Goal: Task Accomplishment & Management: Manage account settings

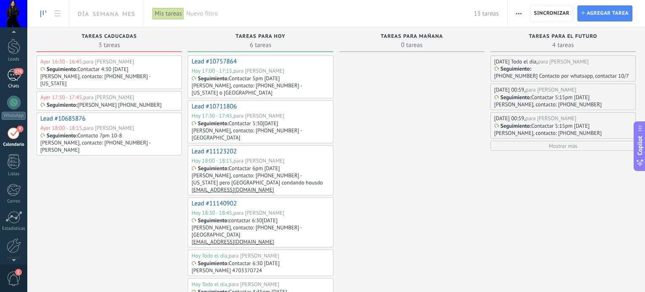
click at [13, 77] on div "276" at bounding box center [13, 75] width 13 height 12
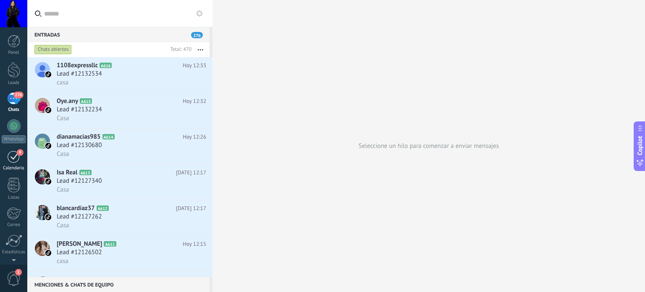
click at [9, 159] on div "9" at bounding box center [13, 156] width 13 height 13
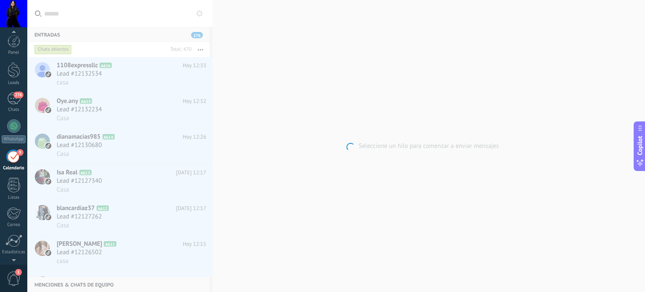
scroll to position [24, 0]
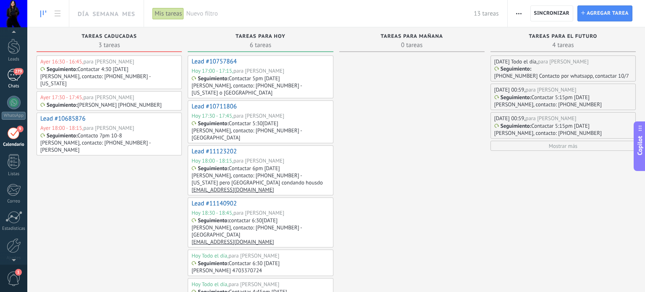
click at [12, 85] on div "Chats" at bounding box center [14, 86] width 24 height 5
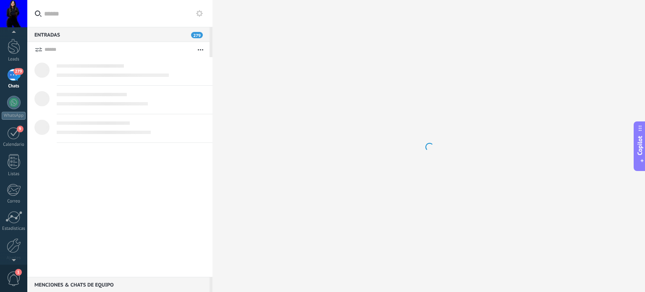
click at [12, 78] on div "279" at bounding box center [13, 75] width 13 height 12
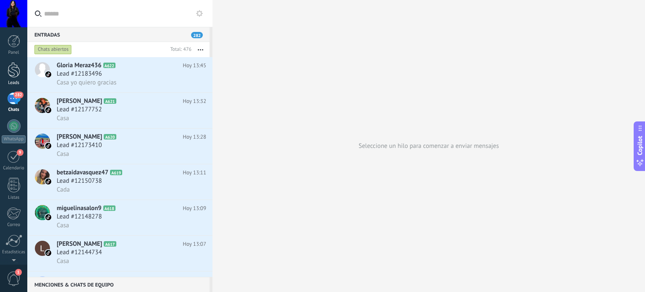
click at [14, 71] on div at bounding box center [14, 70] width 13 height 16
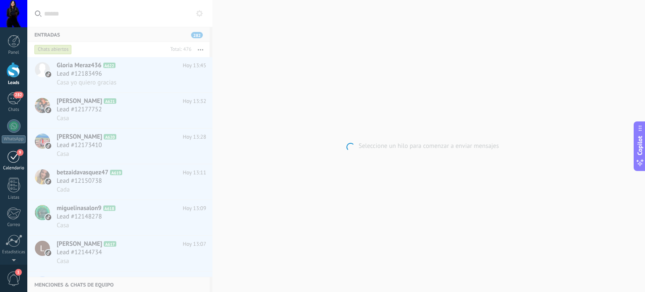
click at [18, 152] on span "9" at bounding box center [20, 152] width 7 height 7
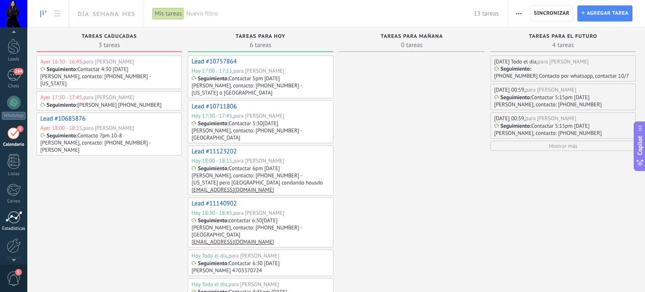
click at [10, 222] on div at bounding box center [13, 217] width 17 height 13
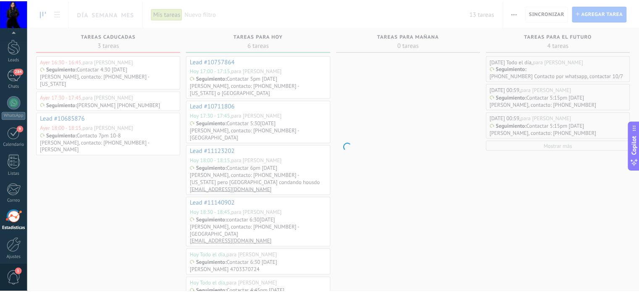
scroll to position [57, 0]
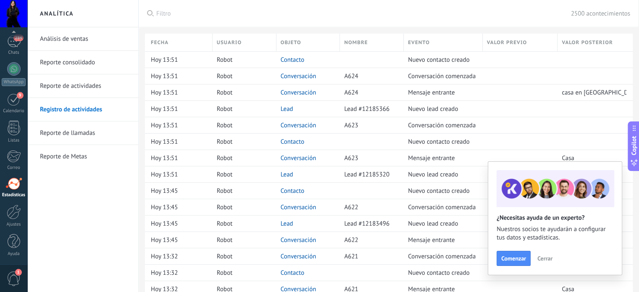
click at [163, 17] on span "Filtro" at bounding box center [363, 14] width 414 height 8
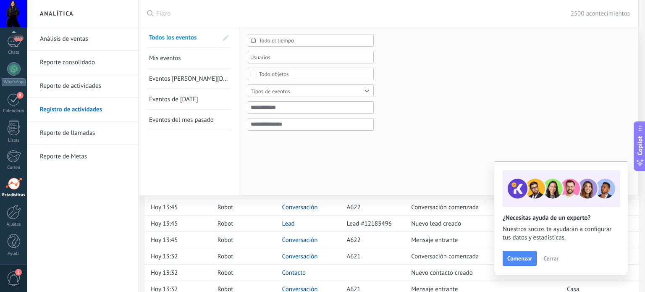
click at [198, 73] on link "Eventos [PERSON_NAME][DATE]" at bounding box center [188, 78] width 79 height 20
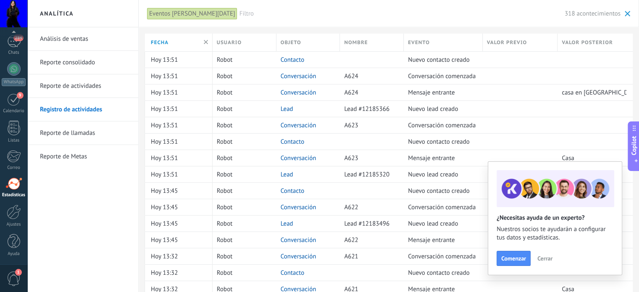
click at [168, 16] on div "Eventos [PERSON_NAME][DATE]" at bounding box center [192, 14] width 90 height 12
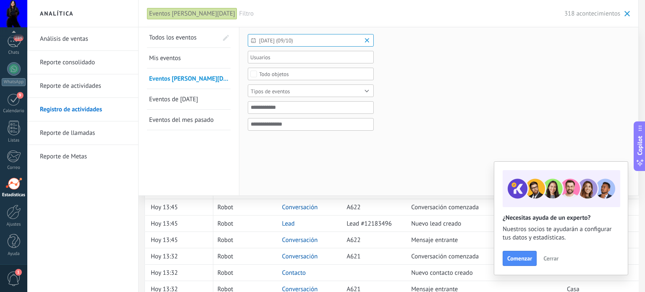
click at [261, 38] on span "[DATE] (09/10)" at bounding box center [314, 40] width 110 height 6
click at [248, 56] on div at bounding box center [310, 56] width 125 height 18
click at [252, 56] on div at bounding box center [255, 55] width 9 height 16
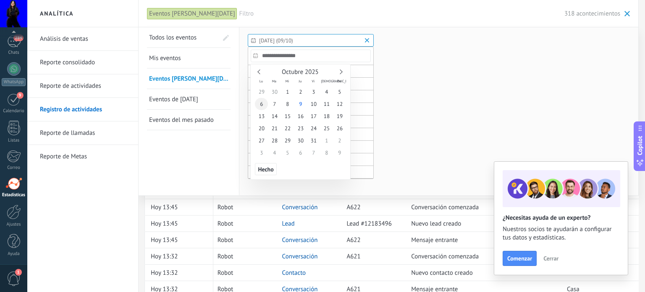
click at [262, 102] on span "6" at bounding box center [261, 104] width 13 height 12
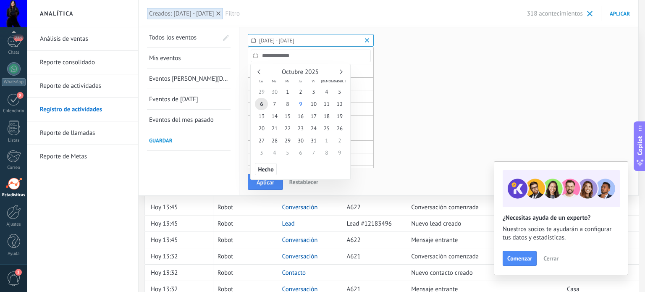
type input "**********"
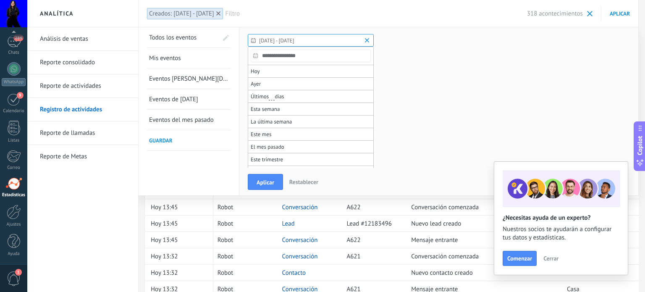
click at [308, 37] on div at bounding box center [322, 25] width 645 height 50
click at [313, 41] on span "[DATE] - [DATE]" at bounding box center [314, 40] width 110 height 6
click at [265, 188] on button "Aplicar" at bounding box center [265, 182] width 35 height 16
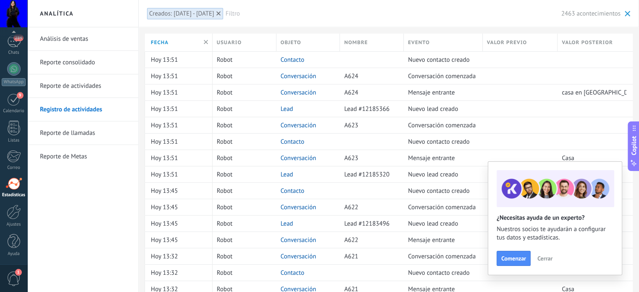
click at [548, 255] on span "Cerrar" at bounding box center [544, 258] width 15 height 6
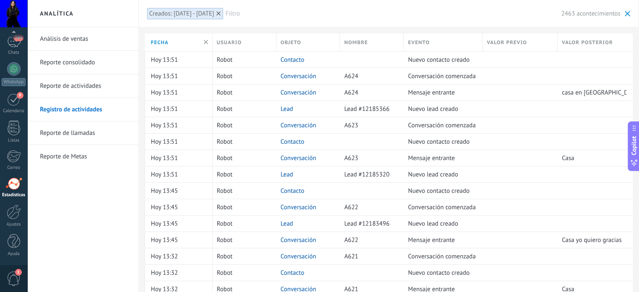
click at [179, 13] on div "Creados: [DATE] - [DATE]" at bounding box center [181, 14] width 65 height 8
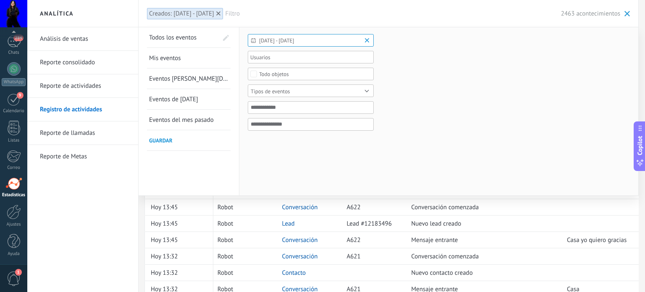
click at [272, 89] on div "Tipos de eventos" at bounding box center [270, 91] width 39 height 6
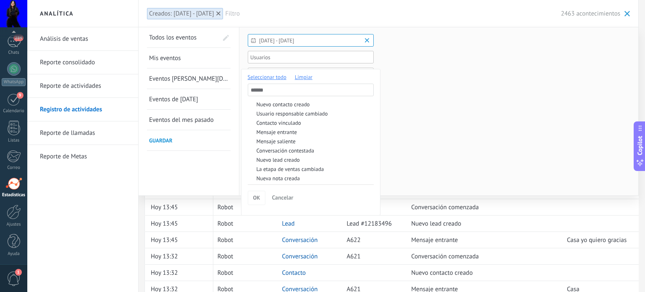
click at [455, 97] on div at bounding box center [322, 146] width 645 height 292
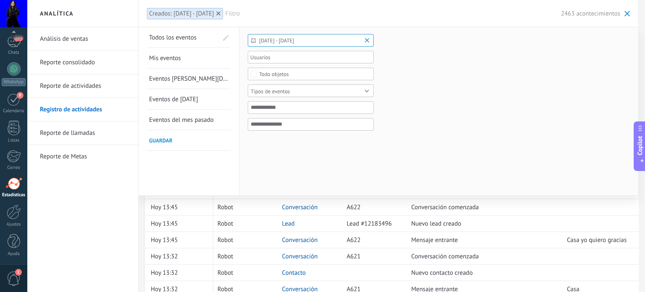
click at [285, 93] on div "Tipos de eventos" at bounding box center [270, 91] width 39 height 6
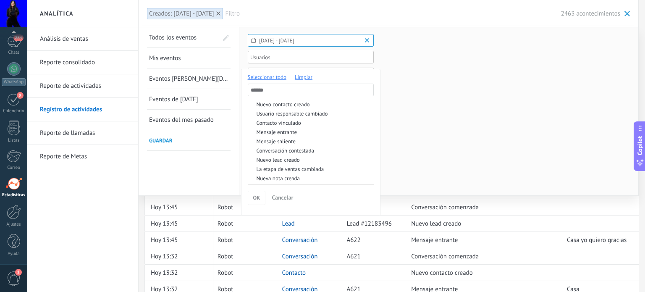
click at [285, 93] on input "text" at bounding box center [311, 90] width 126 height 13
click at [442, 122] on div at bounding box center [322, 146] width 645 height 292
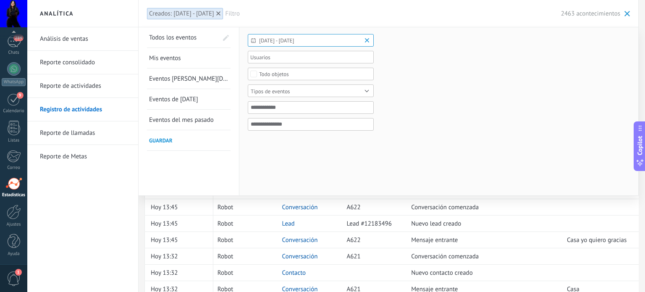
click at [42, 131] on link "Reporte de llamadas" at bounding box center [85, 133] width 90 height 24
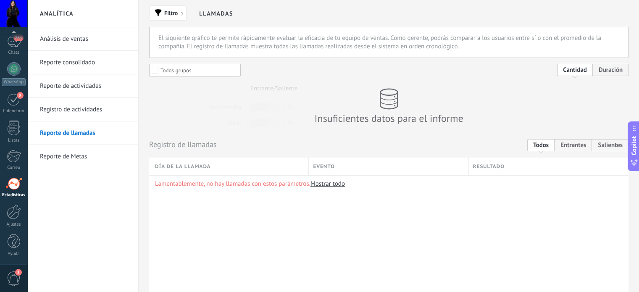
click at [84, 84] on link "Reporte de actividades" at bounding box center [85, 86] width 90 height 24
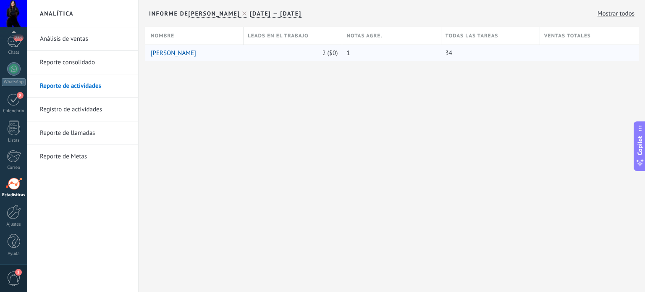
click at [178, 52] on link "[PERSON_NAME]" at bounding box center [173, 53] width 45 height 8
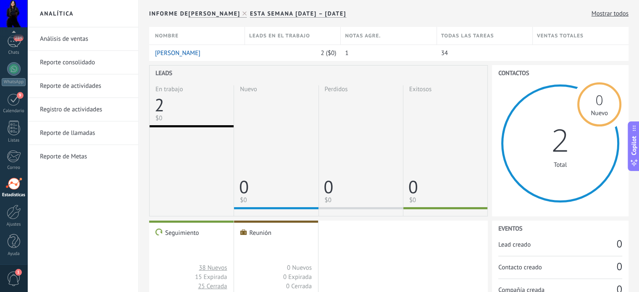
click at [467, 33] on span "Todas las tareas" at bounding box center [467, 36] width 53 height 8
click at [466, 34] on span "Todas las tareas" at bounding box center [467, 36] width 53 height 8
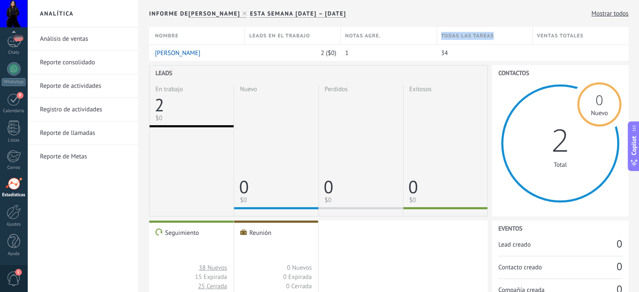
click at [466, 34] on span "Todas las tareas" at bounding box center [467, 36] width 53 height 8
click at [375, 34] on span "Notas agre." at bounding box center [363, 36] width 36 height 8
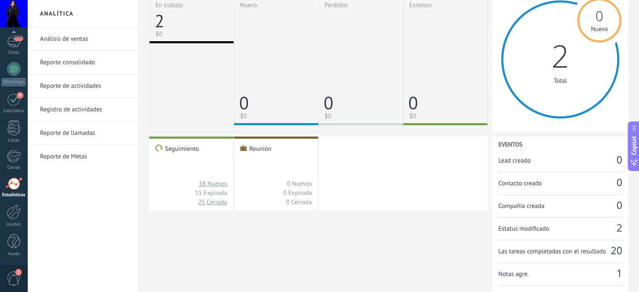
click at [572, 248] on span "Las tareas completadas con el resultado" at bounding box center [554, 251] width 113 height 8
click at [505, 272] on span "Notas agre." at bounding box center [557, 274] width 118 height 8
click at [594, 250] on span "Las tareas completadas con el resultado" at bounding box center [554, 251] width 113 height 8
click at [222, 183] on link "38 Nuevos" at bounding box center [213, 184] width 28 height 8
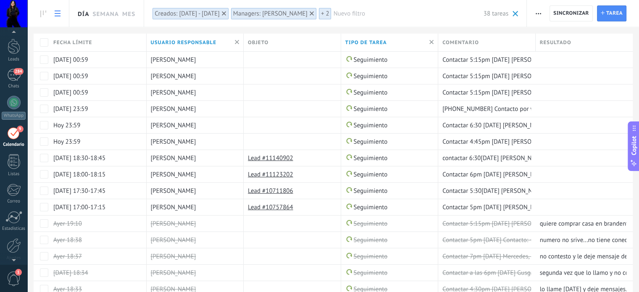
click at [84, 13] on link "Día" at bounding box center [83, 13] width 11 height 27
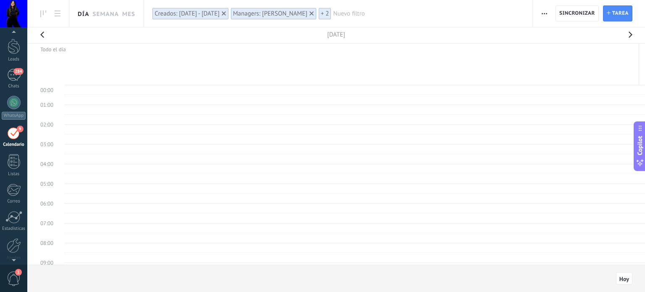
scroll to position [157, 0]
click at [43, 33] on button "button" at bounding box center [42, 37] width 17 height 20
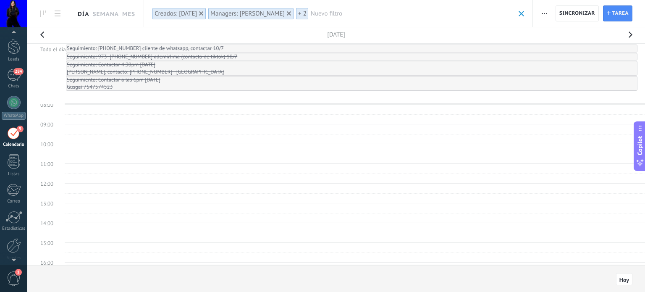
click at [43, 33] on button "button" at bounding box center [42, 37] width 17 height 20
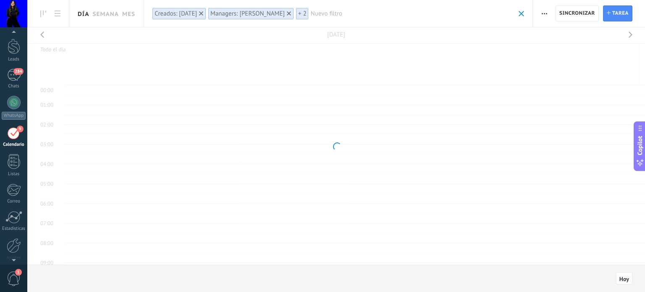
scroll to position [157, 0]
click at [43, 33] on div at bounding box center [336, 145] width 618 height 237
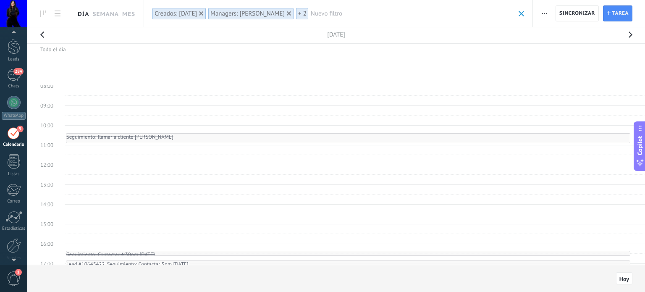
click at [42, 38] on button "button" at bounding box center [42, 37] width 17 height 20
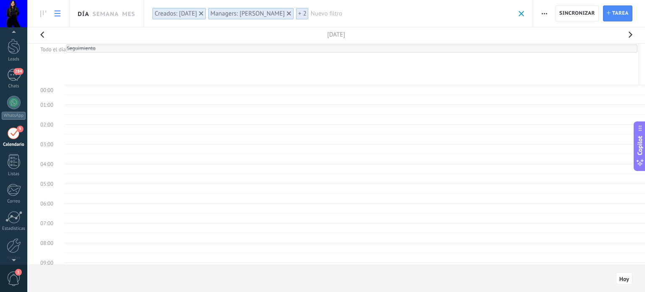
click at [58, 16] on use at bounding box center [58, 13] width 6 height 6
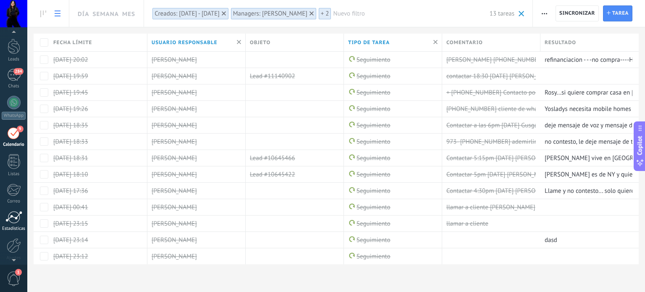
click at [18, 211] on div at bounding box center [13, 217] width 17 height 13
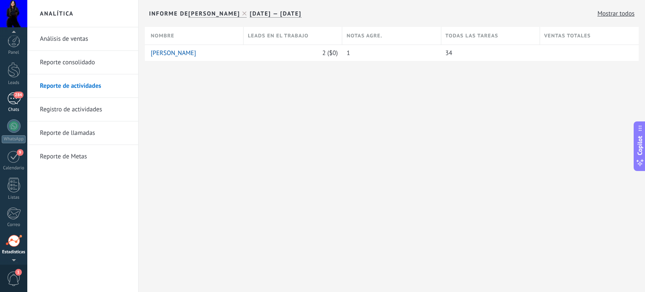
click at [18, 95] on span "284" at bounding box center [18, 95] width 10 height 7
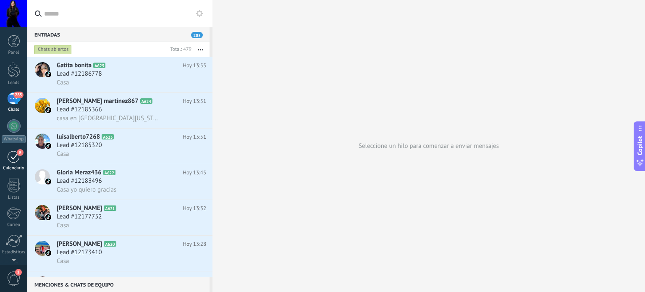
click at [1, 157] on link "9 Calendario" at bounding box center [13, 160] width 27 height 21
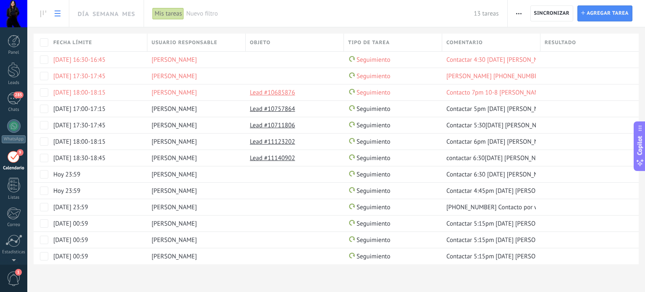
click at [10, 158] on div "9" at bounding box center [13, 156] width 13 height 13
click at [59, 11] on use at bounding box center [58, 13] width 6 height 6
click at [51, 13] on link at bounding box center [57, 13] width 14 height 16
click at [57, 13] on use at bounding box center [58, 13] width 6 height 6
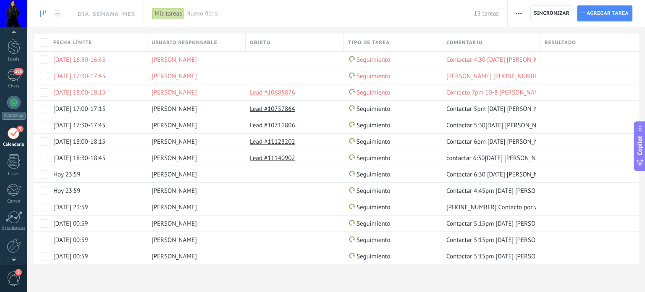
click at [45, 11] on icon at bounding box center [43, 13] width 6 height 7
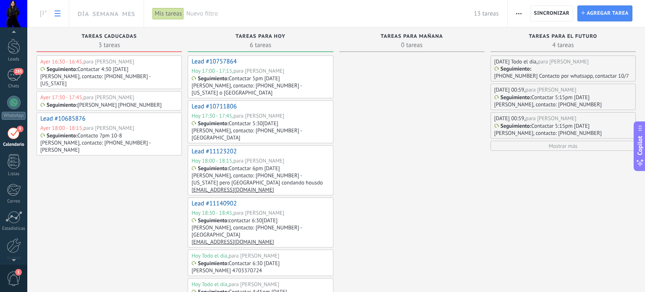
click at [56, 9] on link at bounding box center [57, 13] width 14 height 16
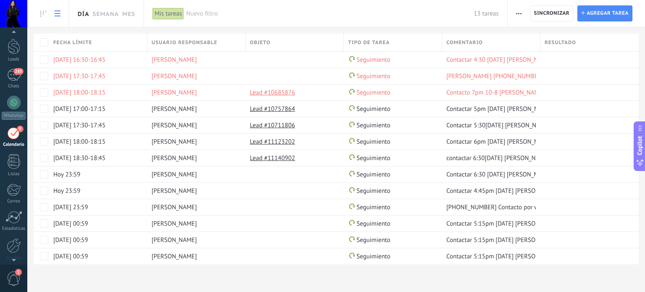
click at [87, 11] on link "Día" at bounding box center [83, 13] width 11 height 27
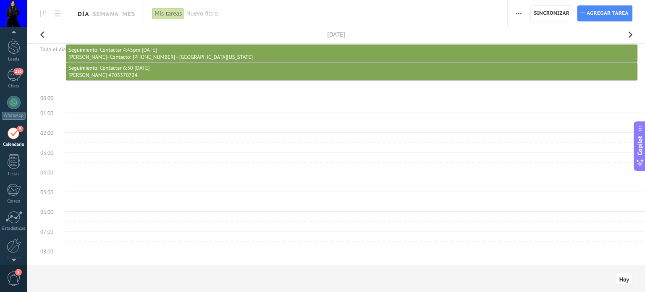
click at [45, 36] on button "button" at bounding box center [42, 37] width 17 height 20
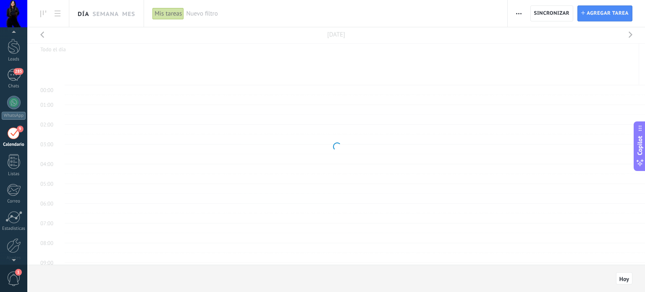
scroll to position [157, 0]
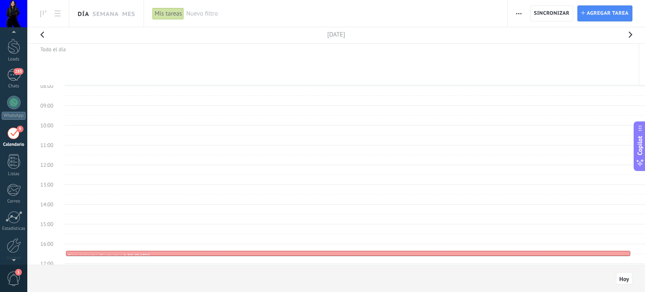
click at [45, 36] on button "button" at bounding box center [42, 37] width 17 height 20
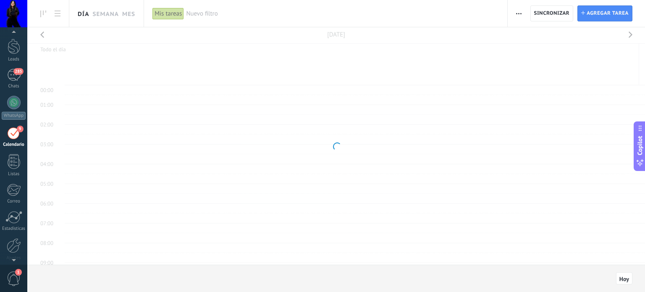
scroll to position [157, 0]
click at [45, 36] on button "button" at bounding box center [42, 37] width 17 height 20
click at [17, 74] on div "285" at bounding box center [13, 75] width 13 height 12
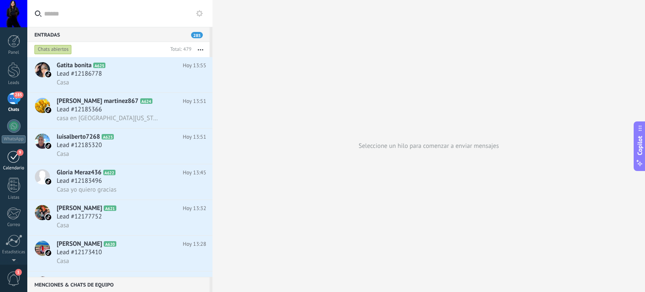
click at [8, 163] on link "9 Calendario" at bounding box center [13, 160] width 27 height 21
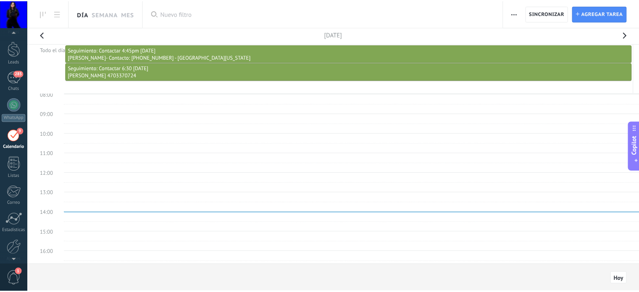
scroll to position [24, 0]
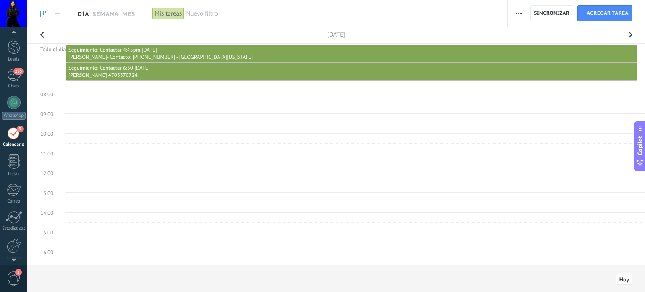
click at [41, 18] on link at bounding box center [43, 13] width 14 height 16
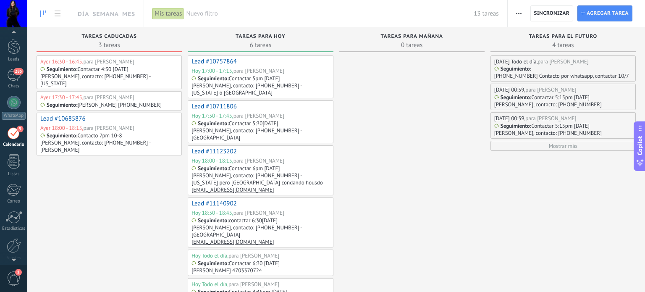
click at [514, 12] on button "button" at bounding box center [519, 13] width 12 height 16
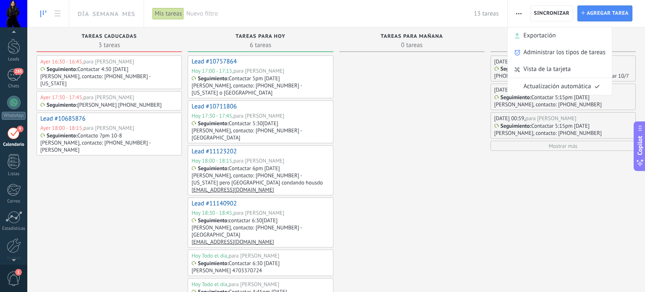
click at [212, 13] on span "Nuevo filtro" at bounding box center [330, 14] width 288 height 8
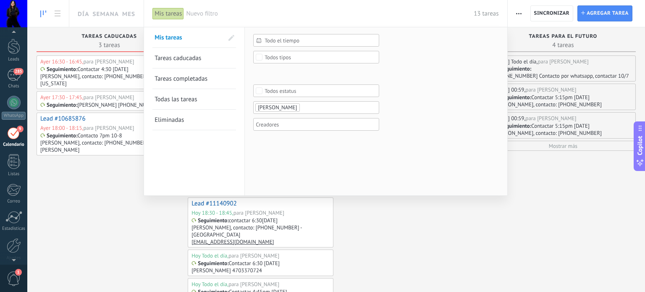
click at [270, 40] on span "Todo el tiempo" at bounding box center [320, 40] width 110 height 6
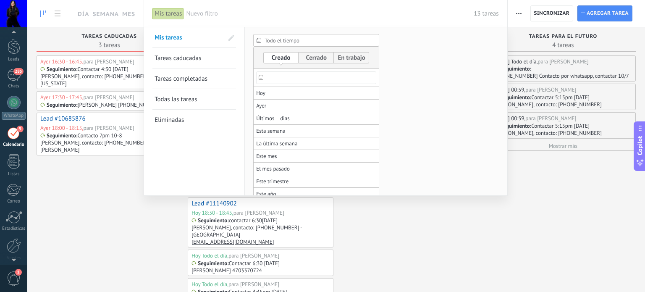
click at [259, 77] on icon at bounding box center [261, 77] width 5 height 5
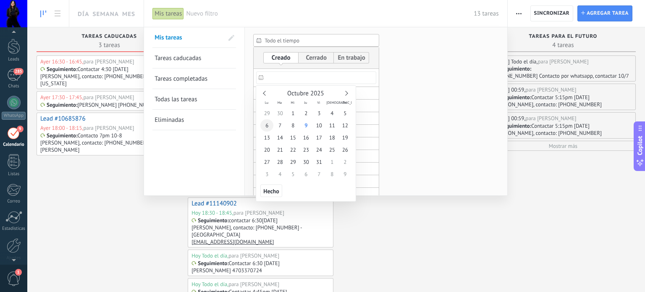
type input "**********"
click at [272, 123] on span "6" at bounding box center [266, 125] width 13 height 12
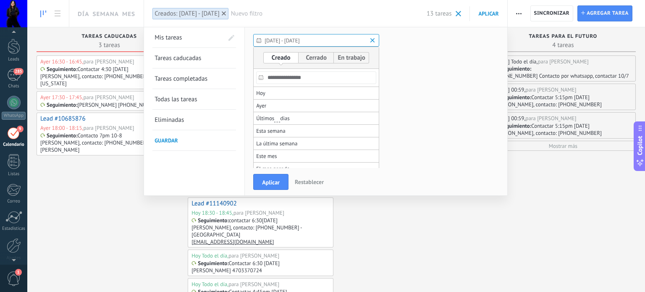
click at [166, 138] on div at bounding box center [322, 188] width 645 height 208
click at [274, 186] on button "Aplicar" at bounding box center [270, 182] width 35 height 16
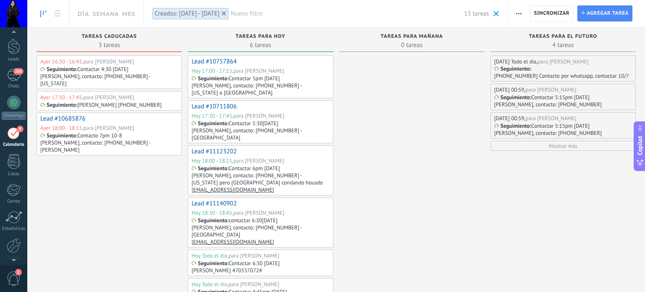
click at [226, 15] on use at bounding box center [224, 13] width 4 height 4
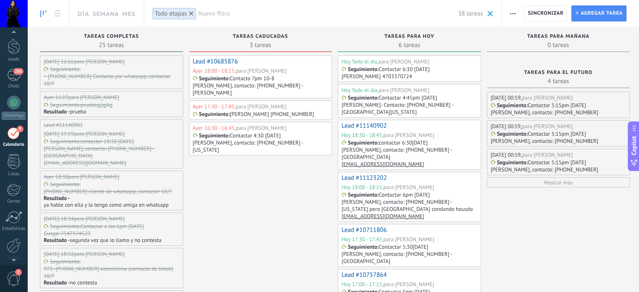
click at [445, 75] on div "Seguimiento : Contactar 6:30 [DATE] [PERSON_NAME] 4703370724" at bounding box center [408, 73] width 134 height 14
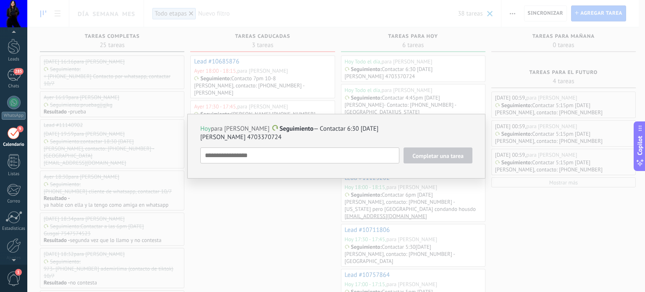
click at [308, 131] on span "Seguimiento" at bounding box center [297, 129] width 34 height 8
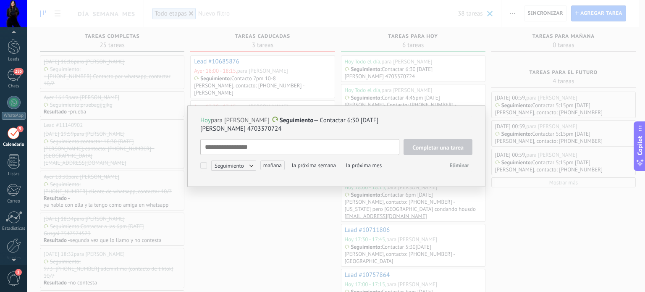
click at [348, 118] on p "[DATE] para [PERSON_NAME] Seguimiento — Contactar 6:30 [DATE]" at bounding box center [336, 120] width 272 height 8
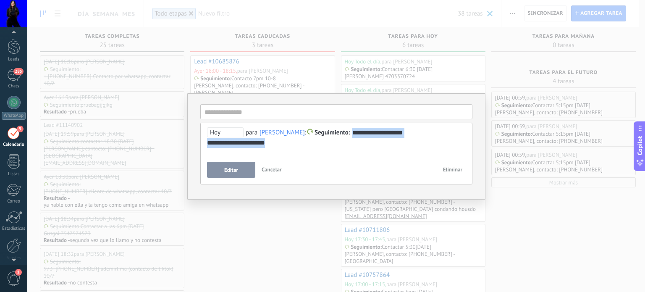
drag, startPoint x: 349, startPoint y: 129, endPoint x: 371, endPoint y: 147, distance: 28.7
click at [371, 147] on div "**********" at bounding box center [336, 138] width 259 height 20
copy div "**********"
click at [249, 227] on div "**********" at bounding box center [336, 146] width 618 height 292
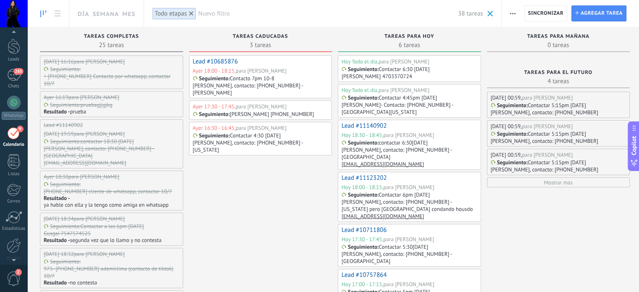
click at [407, 95] on p "Contactar 4:45pm [DATE]" at bounding box center [408, 97] width 58 height 7
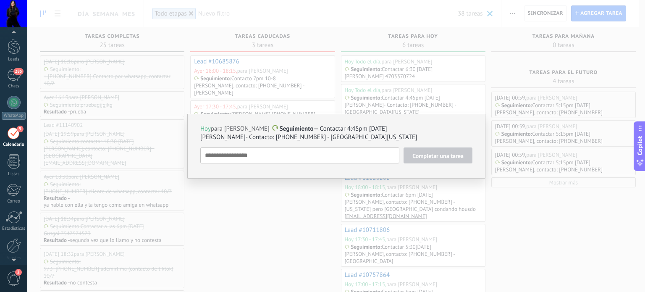
click at [316, 134] on p "[PERSON_NAME]- Contacto: [PHONE_NUMBER] - [GEOGRAPHIC_DATA][US_STATE]" at bounding box center [336, 137] width 272 height 8
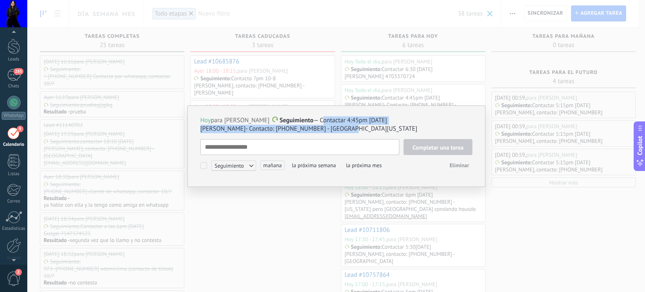
drag, startPoint x: 341, startPoint y: 128, endPoint x: 319, endPoint y: 121, distance: 23.5
click at [319, 121] on div "[DATE] para [PERSON_NAME] Seguimiento — Contactar 4:45pm [DATE] [PERSON_NAME]- …" at bounding box center [336, 124] width 272 height 17
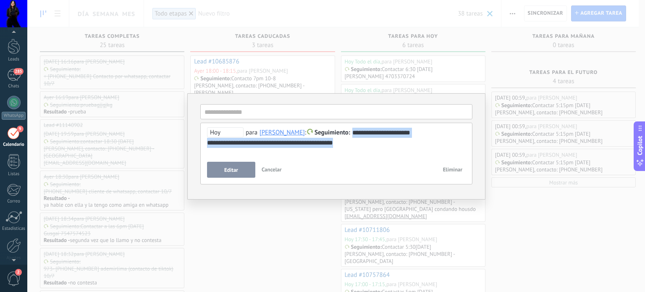
drag, startPoint x: 349, startPoint y: 129, endPoint x: 359, endPoint y: 148, distance: 21.8
click at [359, 148] on div "**********" at bounding box center [336, 142] width 259 height 30
copy div "**********"
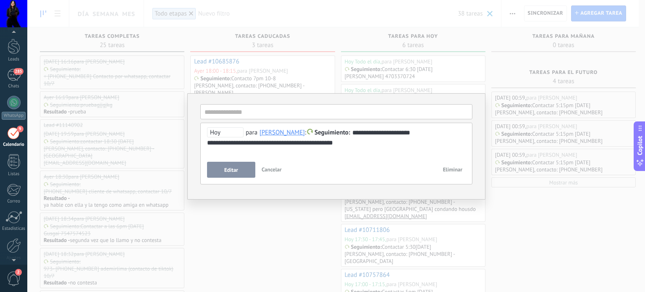
click at [273, 231] on div "**********" at bounding box center [336, 146] width 618 height 292
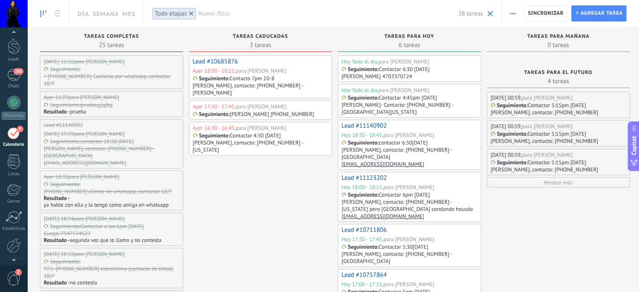
click at [403, 102] on p "[PERSON_NAME]- Contacto: [PHONE_NUMBER] - [GEOGRAPHIC_DATA][US_STATE]" at bounding box center [408, 108] width 134 height 14
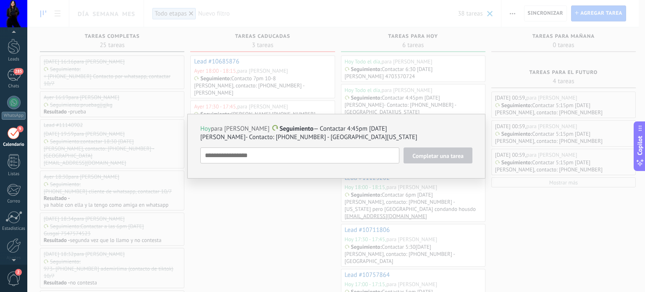
click at [338, 128] on p "[DATE] para [PERSON_NAME] Seguimiento — Contactar 4:45pm [DATE]" at bounding box center [336, 129] width 272 height 8
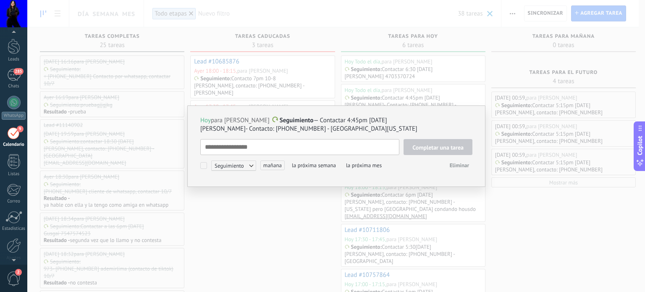
click at [333, 131] on p "[PERSON_NAME]- Contacto: [PHONE_NUMBER] - [GEOGRAPHIC_DATA][US_STATE]" at bounding box center [336, 129] width 272 height 8
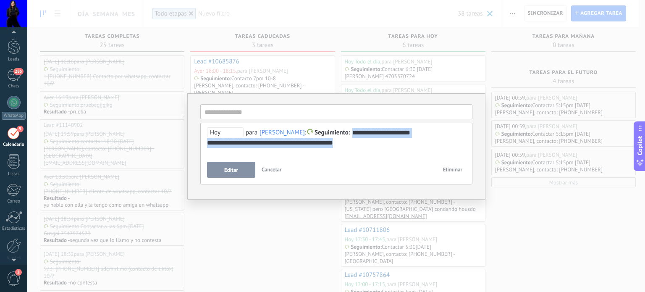
drag, startPoint x: 350, startPoint y: 147, endPoint x: 349, endPoint y: 134, distance: 13.0
click at [349, 134] on div "**********" at bounding box center [336, 138] width 259 height 20
copy div "**********"
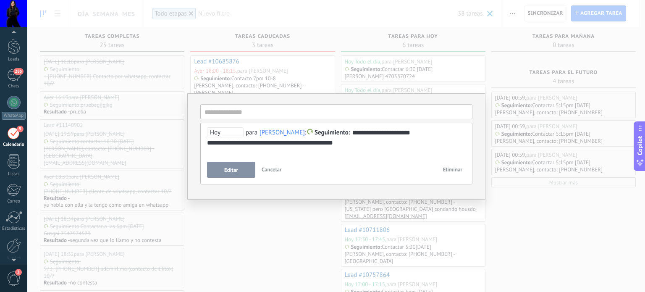
click at [255, 233] on div "**********" at bounding box center [336, 146] width 618 height 292
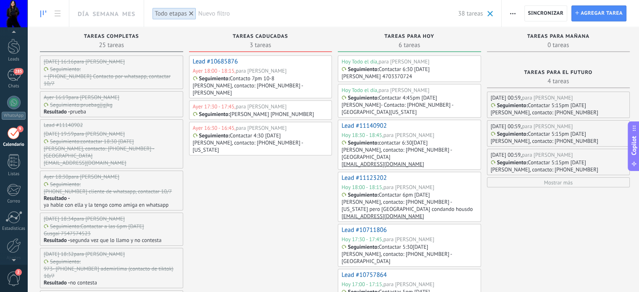
click at [396, 70] on p "Contactar 6:30 [DATE]" at bounding box center [404, 69] width 51 height 7
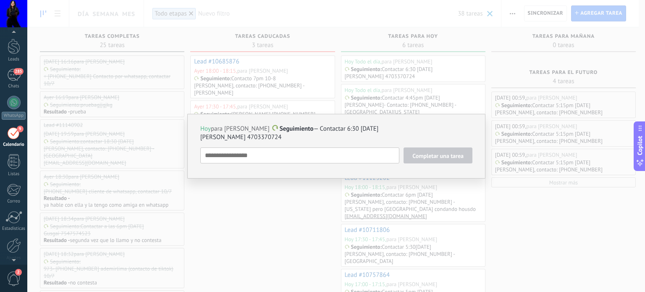
click at [309, 136] on p "[PERSON_NAME] 4703370724" at bounding box center [336, 137] width 272 height 8
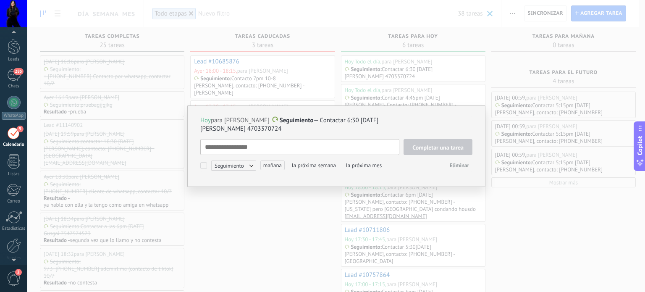
click at [346, 121] on p "[DATE] para [PERSON_NAME] Seguimiento — Contactar 6:30 [DATE]" at bounding box center [336, 120] width 272 height 8
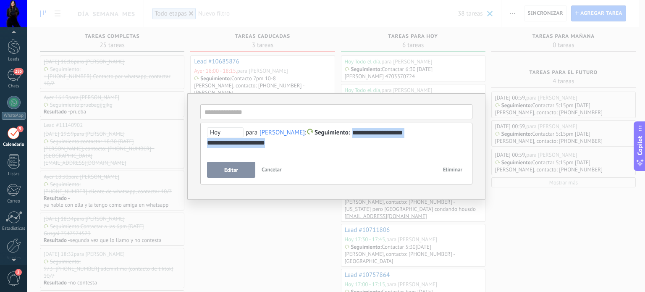
drag, startPoint x: 348, startPoint y: 131, endPoint x: 368, endPoint y: 146, distance: 25.2
click at [368, 146] on div "**********" at bounding box center [336, 138] width 259 height 20
copy div "**********"
click at [270, 235] on div "**********" at bounding box center [336, 146] width 618 height 292
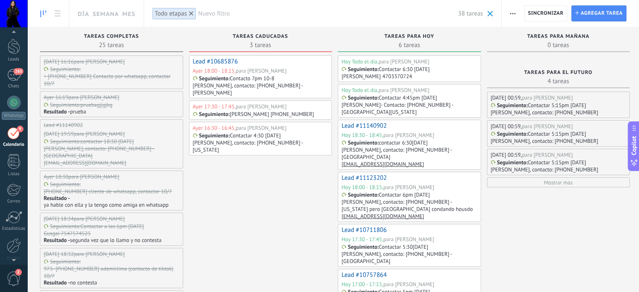
click at [425, 101] on p "[PERSON_NAME]- Contacto: [PHONE_NUMBER] - [GEOGRAPHIC_DATA][US_STATE]" at bounding box center [408, 108] width 134 height 14
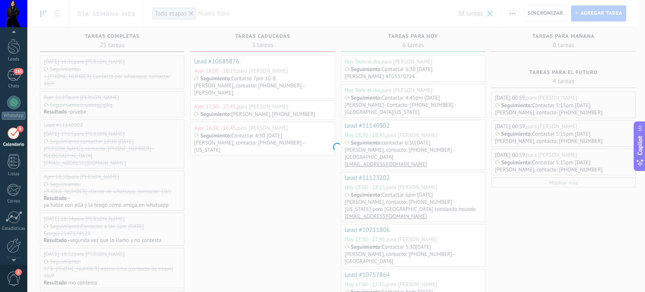
click at [425, 101] on div at bounding box center [336, 146] width 618 height 292
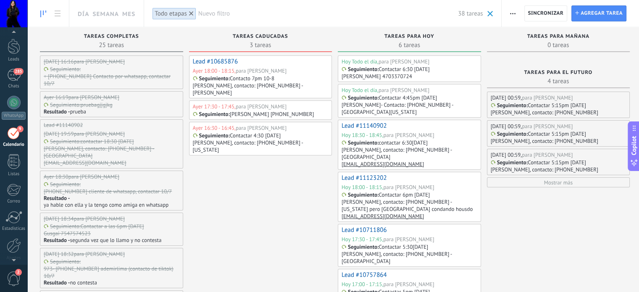
click at [425, 101] on p "[PERSON_NAME]- Contacto: [PHONE_NUMBER] - [GEOGRAPHIC_DATA][US_STATE]" at bounding box center [408, 108] width 134 height 14
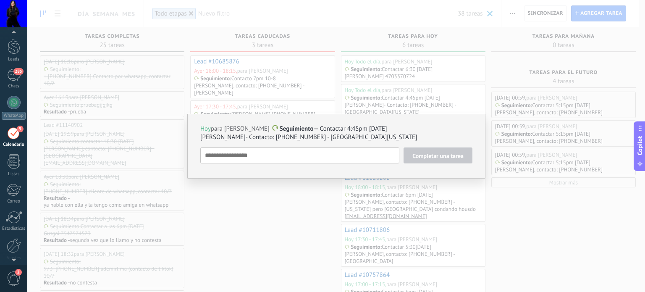
click at [343, 134] on p "[PERSON_NAME]- Contacto: [PHONE_NUMBER] - [GEOGRAPHIC_DATA][US_STATE]" at bounding box center [336, 137] width 272 height 8
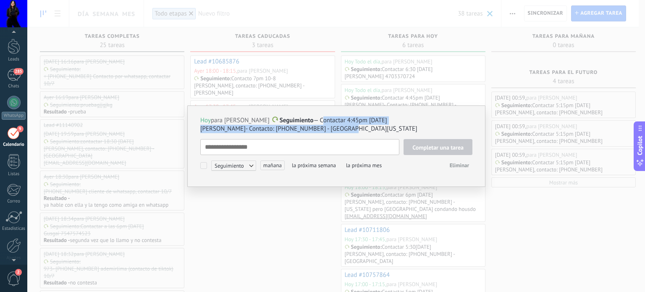
drag, startPoint x: 319, startPoint y: 118, endPoint x: 335, endPoint y: 130, distance: 20.4
click at [335, 130] on div "[DATE] para [PERSON_NAME] Seguimiento — Contactar 4:45pm [DATE] [PERSON_NAME]- …" at bounding box center [336, 124] width 272 height 17
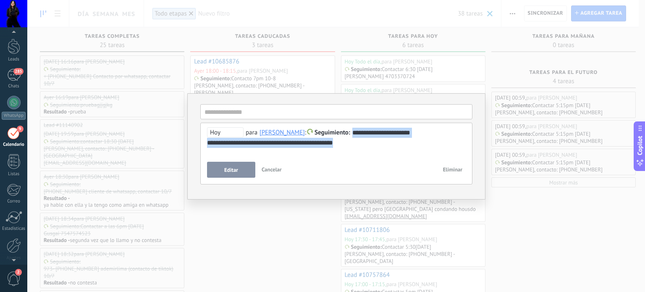
drag, startPoint x: 349, startPoint y: 131, endPoint x: 358, endPoint y: 145, distance: 16.9
click at [358, 145] on div "**********" at bounding box center [336, 138] width 259 height 20
copy div "**********"
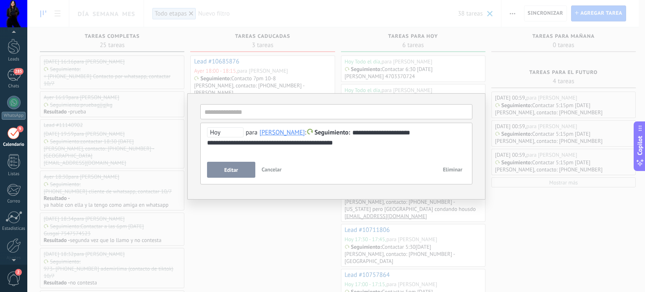
click at [254, 234] on div "**********" at bounding box center [336, 146] width 618 height 292
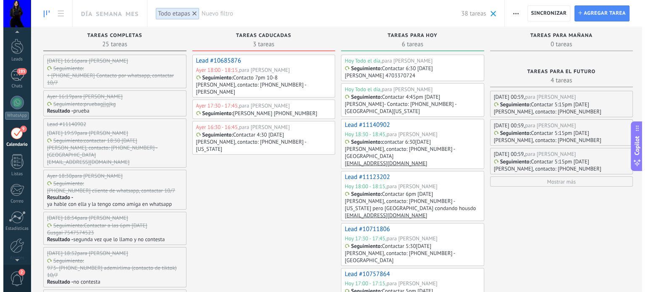
scroll to position [0, 0]
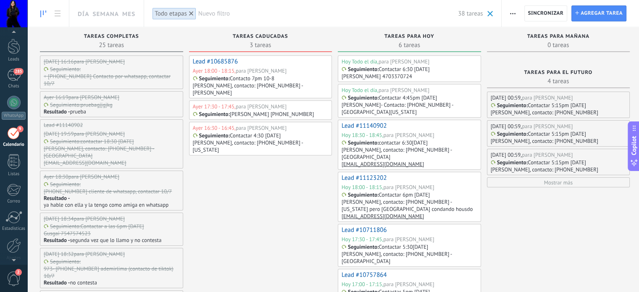
click at [382, 139] on p "contactar 6:30[DATE]" at bounding box center [403, 142] width 49 height 7
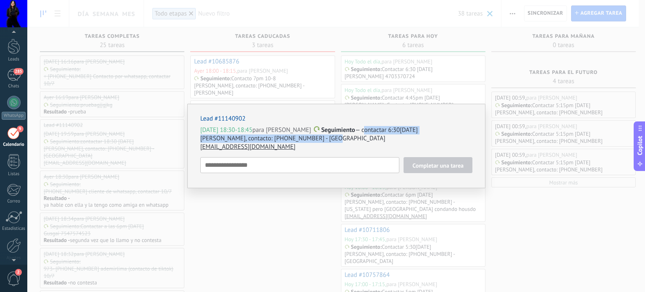
drag, startPoint x: 351, startPoint y: 129, endPoint x: 330, endPoint y: 141, distance: 23.9
click at [330, 141] on div "[DATE] 18:30-18:45 para [PERSON_NAME] Seguimiento — contactar 6:30[DATE] [PERSO…" at bounding box center [336, 138] width 272 height 25
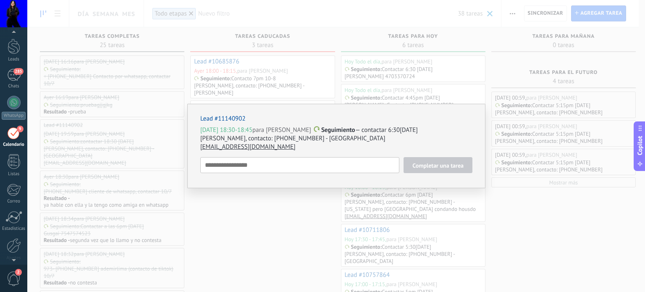
scroll to position [8, 0]
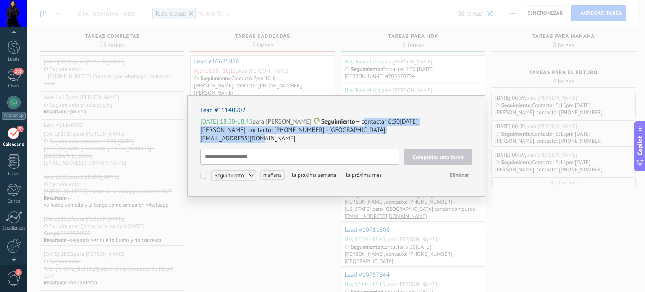
drag, startPoint x: 351, startPoint y: 121, endPoint x: 309, endPoint y: 136, distance: 45.0
click at [309, 136] on div "[DATE] 18:30-18:45 para [PERSON_NAME] Seguimiento — contactar 6:30[DATE] [PERSO…" at bounding box center [336, 130] width 272 height 25
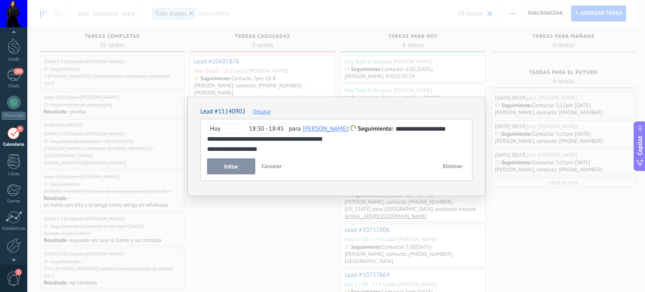
click at [388, 130] on span "Seguimiento" at bounding box center [376, 129] width 36 height 8
click at [431, 139] on div at bounding box center [322, 146] width 645 height 292
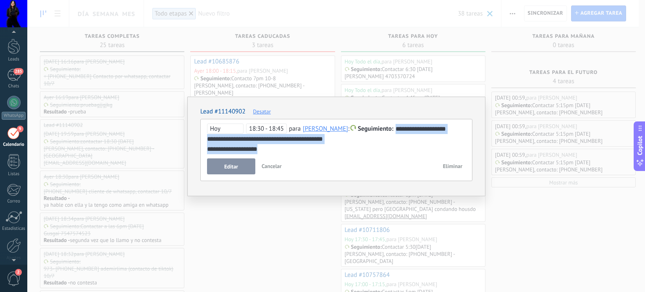
drag, startPoint x: 392, startPoint y: 126, endPoint x: 392, endPoint y: 149, distance: 22.3
click at [392, 149] on div "**********" at bounding box center [336, 139] width 259 height 30
copy div "**********"
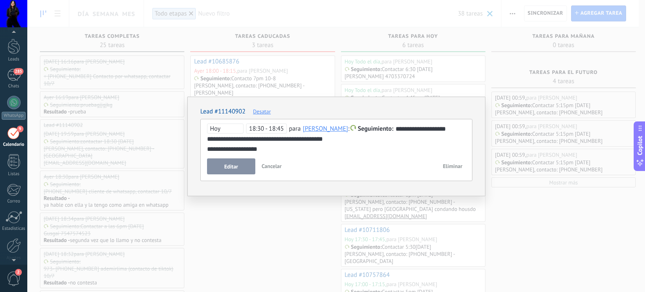
click at [296, 247] on div "**********" at bounding box center [336, 146] width 618 height 292
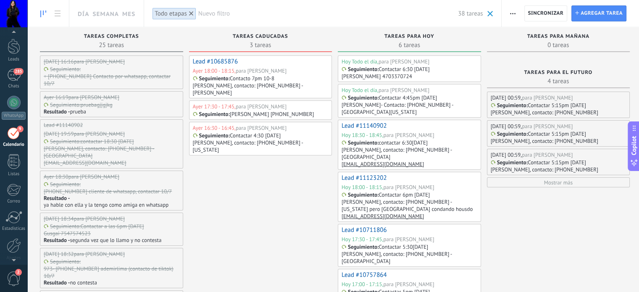
click at [444, 198] on p "[PERSON_NAME], contacto: [PHONE_NUMBER] - [US_STATE] pero [GEOGRAPHIC_DATA] con…" at bounding box center [408, 205] width 134 height 14
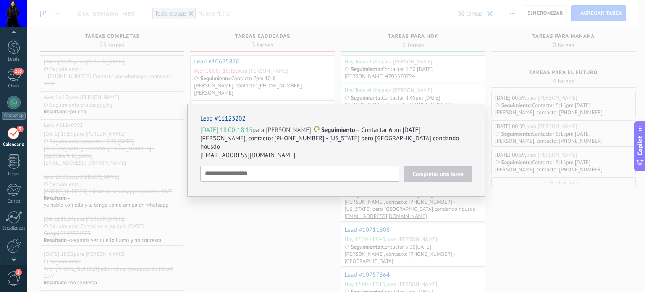
click at [376, 133] on p "[DATE] 18:00-18:15 para [PERSON_NAME] Seguimiento — Contactar 6pm [DATE]" at bounding box center [336, 130] width 272 height 8
type textarea "**********"
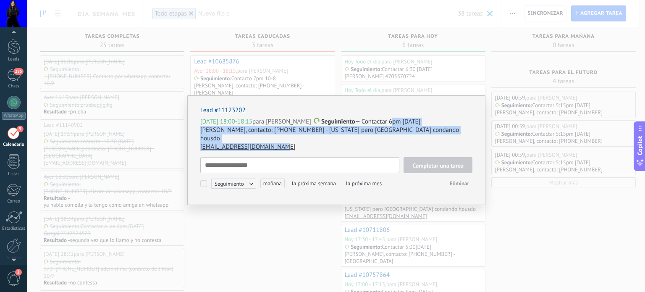
drag, startPoint x: 378, startPoint y: 123, endPoint x: 390, endPoint y: 137, distance: 17.6
click at [390, 137] on div "[DATE] 18:00-18:15 para [PERSON_NAME] Seguimiento — Contactar 6pm [DATE] [PERSO…" at bounding box center [336, 135] width 272 height 34
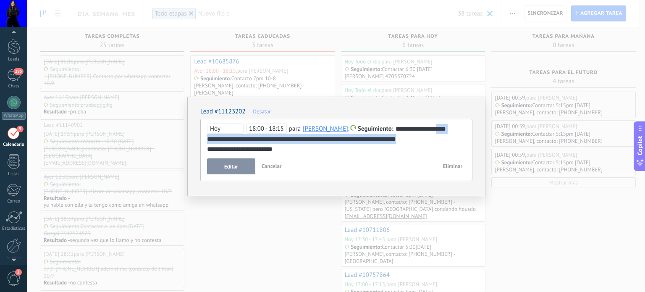
drag, startPoint x: 437, startPoint y: 130, endPoint x: 440, endPoint y: 142, distance: 12.6
click at [440, 142] on div "**********" at bounding box center [336, 139] width 259 height 30
click at [330, 154] on div "**********" at bounding box center [336, 150] width 272 height 62
drag, startPoint x: 329, startPoint y: 155, endPoint x: 307, endPoint y: 149, distance: 22.7
click at [328, 152] on div "**********" at bounding box center [336, 150] width 272 height 62
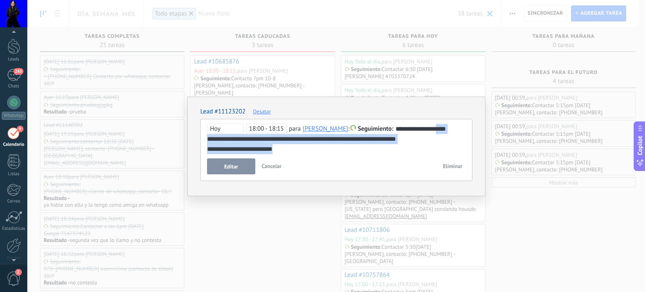
drag, startPoint x: 290, startPoint y: 151, endPoint x: 305, endPoint y: 148, distance: 15.8
click at [305, 148] on div "**********" at bounding box center [336, 139] width 259 height 30
copy div "**********"
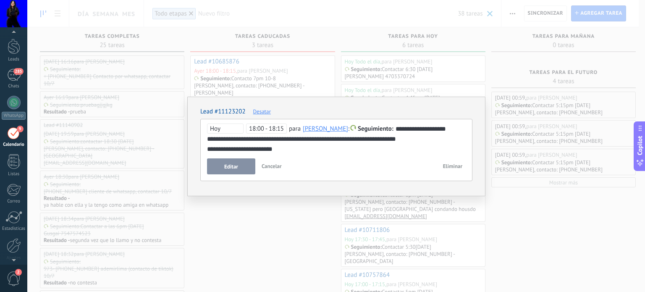
click at [231, 225] on div "**********" at bounding box center [336, 146] width 618 height 292
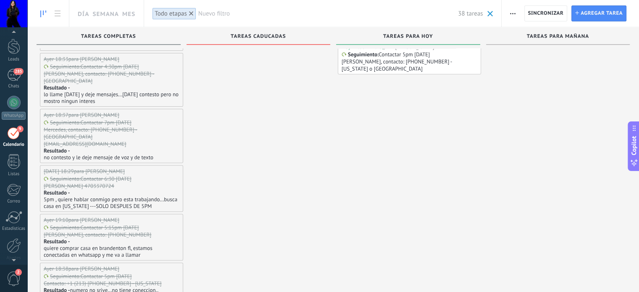
scroll to position [0, 0]
